Goal: Task Accomplishment & Management: Use online tool/utility

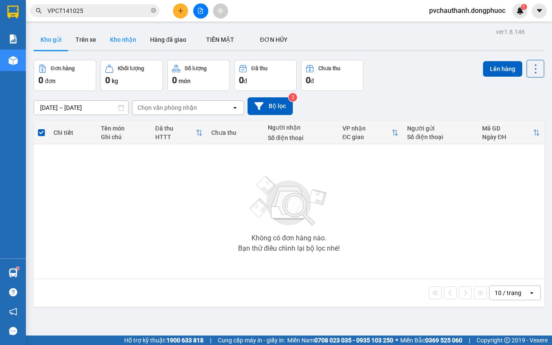
click at [125, 39] on button "Kho nhận" at bounding box center [123, 39] width 40 height 21
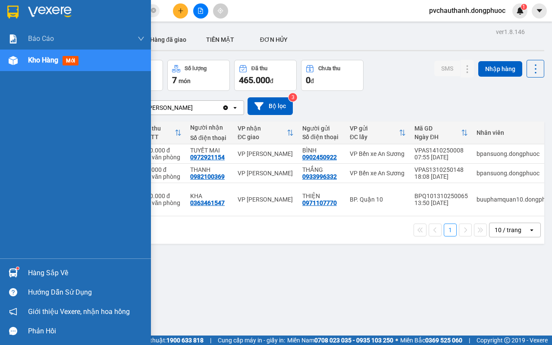
click at [34, 270] on div "Hàng sắp về" at bounding box center [86, 273] width 116 height 13
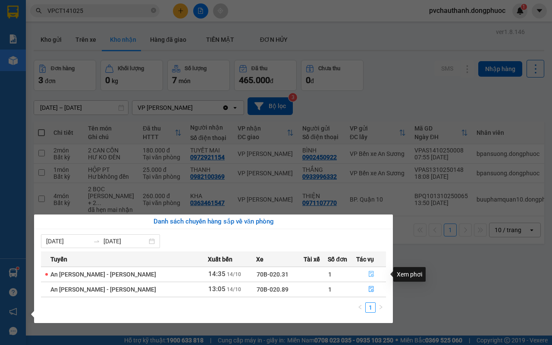
click at [368, 273] on icon "file-done" at bounding box center [370, 274] width 5 height 6
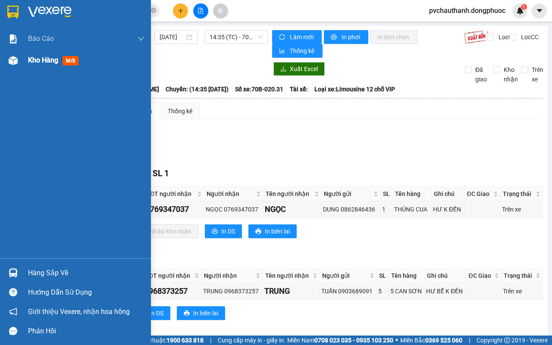
click at [42, 57] on span "Kho hàng" at bounding box center [43, 60] width 30 height 8
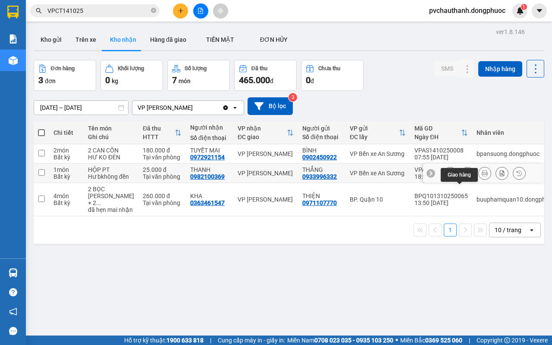
click at [464, 176] on icon at bounding box center [467, 173] width 6 height 6
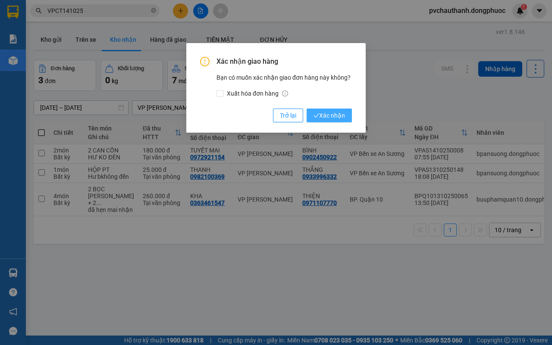
click at [332, 111] on span "Xác nhận" at bounding box center [328, 115] width 31 height 9
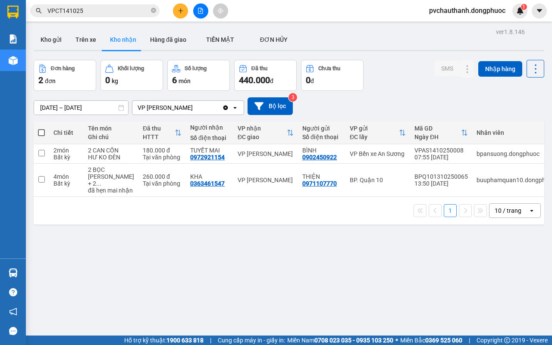
drag, startPoint x: 141, startPoint y: 328, endPoint x: 79, endPoint y: 366, distance: 73.2
drag, startPoint x: 79, startPoint y: 366, endPoint x: 400, endPoint y: 260, distance: 338.3
click at [400, 260] on div "ver 1.8.146 Kho gửi Trên xe [PERSON_NAME] Hàng đã [PERSON_NAME] MẶT ĐƠN [PERSO…" at bounding box center [288, 198] width 517 height 345
click at [464, 183] on icon at bounding box center [467, 180] width 6 height 6
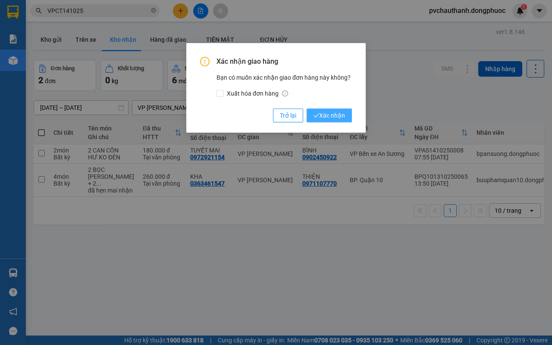
click at [337, 113] on span "Xác nhận" at bounding box center [328, 115] width 31 height 9
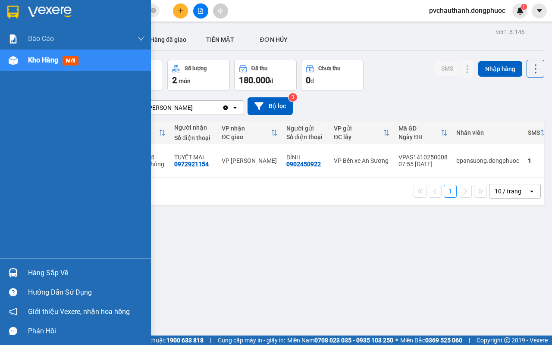
click at [38, 274] on div "Hàng sắp về" at bounding box center [86, 273] width 116 height 13
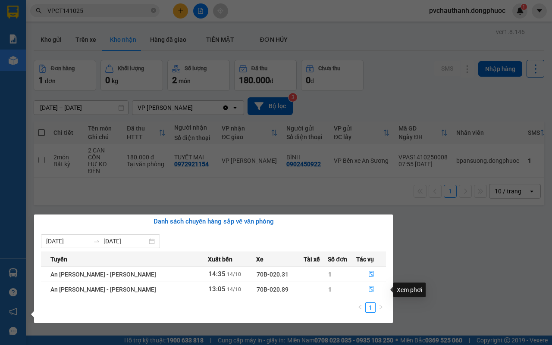
click at [368, 290] on icon "file-done" at bounding box center [371, 289] width 6 height 6
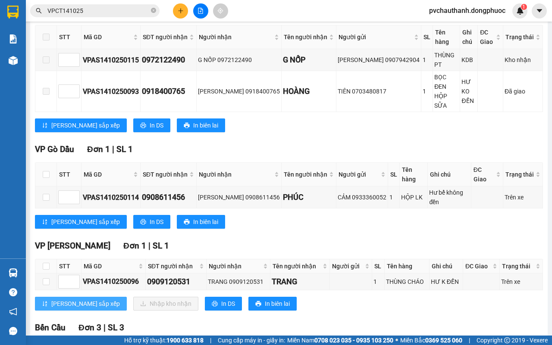
scroll to position [215, 0]
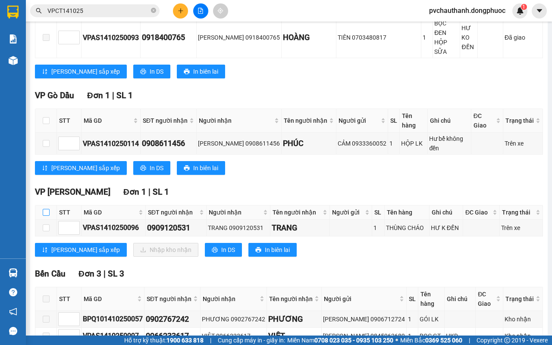
click at [48, 209] on input "checkbox" at bounding box center [46, 212] width 7 height 7
checkbox input "true"
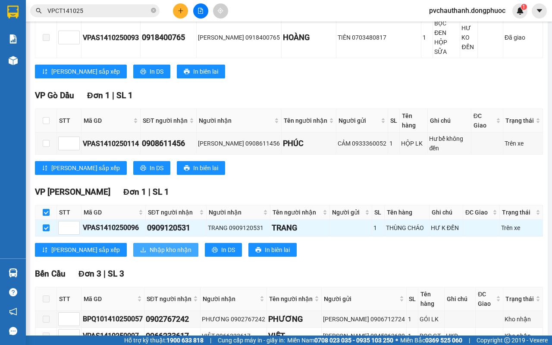
click at [150, 245] on span "Nhập kho nhận" at bounding box center [171, 249] width 42 height 9
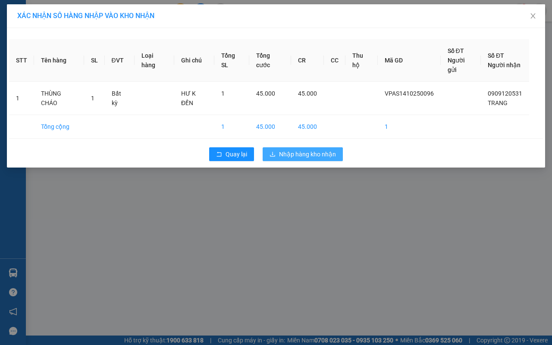
click at [294, 150] on span "Nhập hàng kho nhận" at bounding box center [307, 154] width 57 height 9
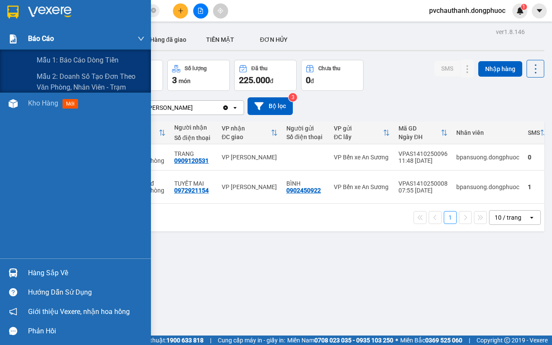
click at [47, 37] on span "Báo cáo" at bounding box center [41, 38] width 26 height 11
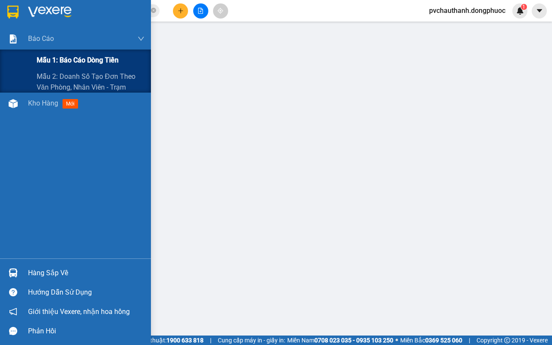
click at [82, 58] on span "Mẫu 1: Báo cáo dòng tiền" at bounding box center [78, 60] width 82 height 11
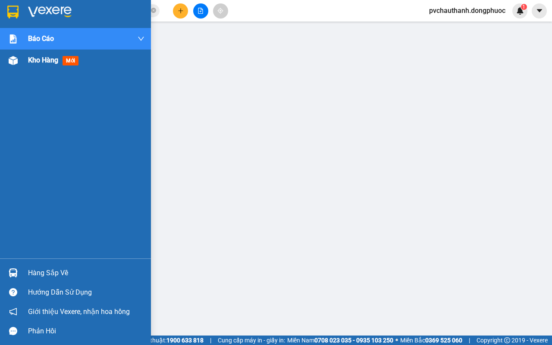
click at [47, 60] on span "Kho hàng" at bounding box center [43, 60] width 30 height 8
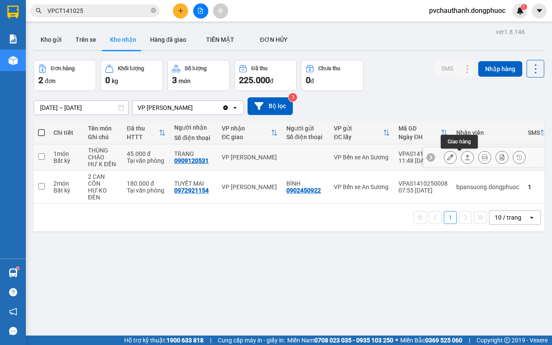
click at [461, 151] on div at bounding box center [467, 157] width 13 height 13
click at [464, 158] on icon at bounding box center [467, 157] width 6 height 6
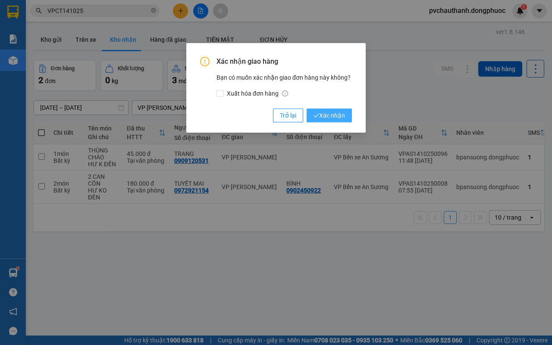
click at [340, 117] on span "Xác nhận" at bounding box center [328, 115] width 31 height 9
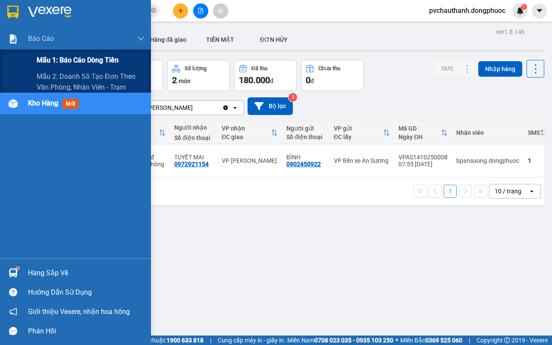
click at [87, 55] on span "Mẫu 1: Báo cáo dòng tiền" at bounding box center [78, 60] width 82 height 11
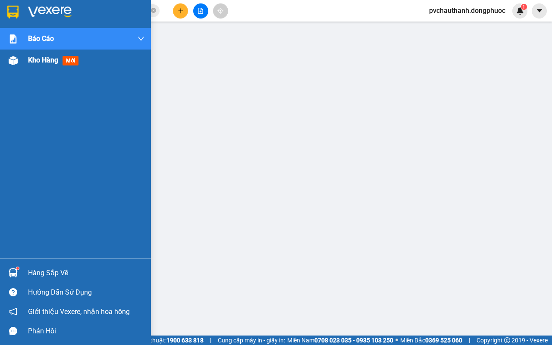
click at [37, 56] on span "Kho hàng" at bounding box center [43, 60] width 30 height 8
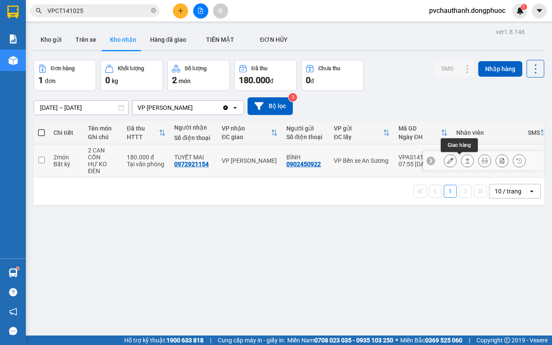
click at [461, 156] on button at bounding box center [467, 160] width 12 height 15
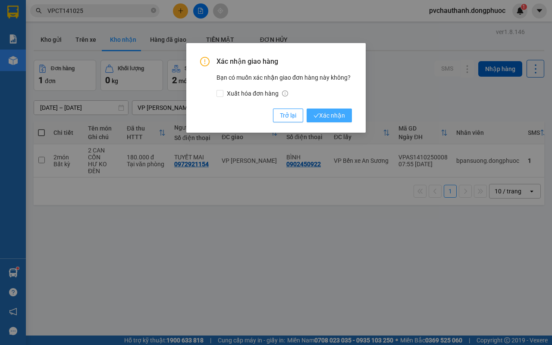
click at [328, 113] on span "Xác nhận" at bounding box center [328, 115] width 31 height 9
